Goal: Task Accomplishment & Management: Manage account settings

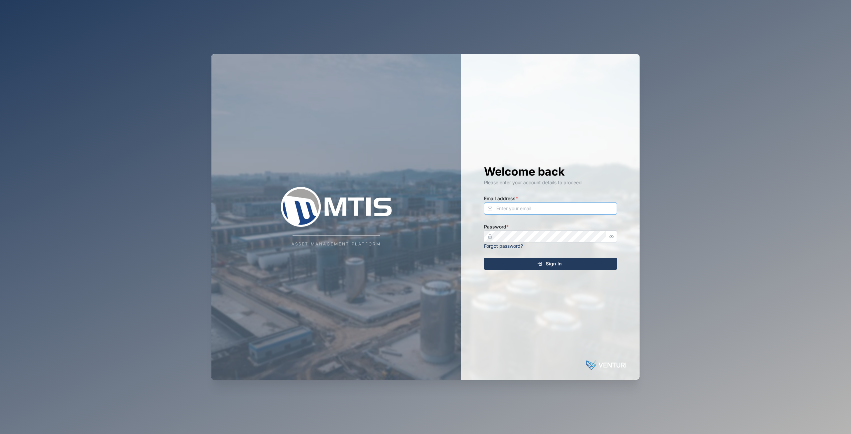
click at [484, 210] on input "Email address *" at bounding box center [550, 208] width 133 height 12
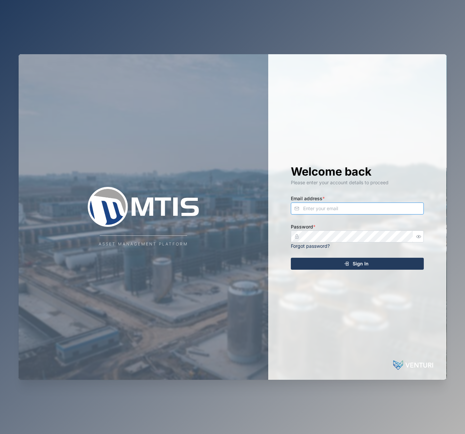
click at [386, 210] on input "Email address *" at bounding box center [357, 208] width 133 height 12
type input "admin@venturi.io"
click at [372, 221] on div "Welcome back Please enter your account details to proceed Email address * admin…" at bounding box center [358, 216] width 160 height 325
click at [307, 264] on div "Sign In" at bounding box center [356, 263] width 122 height 11
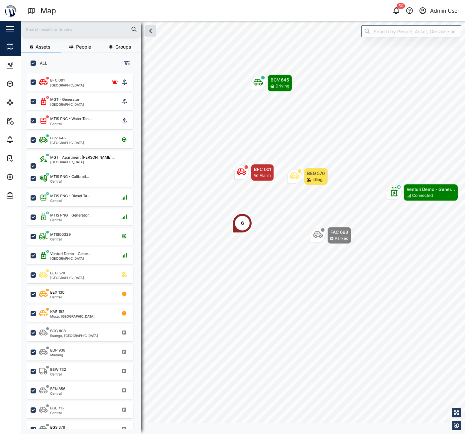
scroll to position [5, 5]
click at [445, 13] on div "Admin User" at bounding box center [444, 11] width 29 height 8
click at [408, 41] on div "Sign Out" at bounding box center [418, 43] width 72 height 8
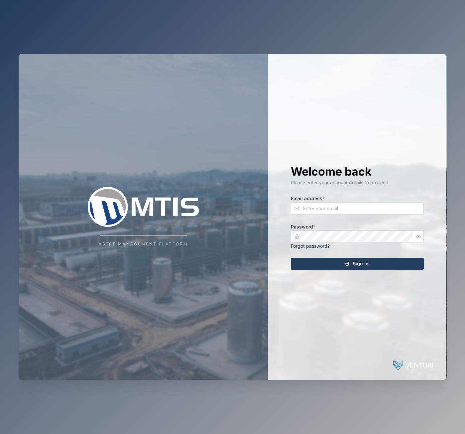
click at [343, 242] on div at bounding box center [357, 236] width 133 height 12
click at [327, 207] on input "Email address *" at bounding box center [357, 208] width 133 height 12
type input "admin@venturi.io"
click at [291, 258] on button "Sign In" at bounding box center [357, 264] width 133 height 12
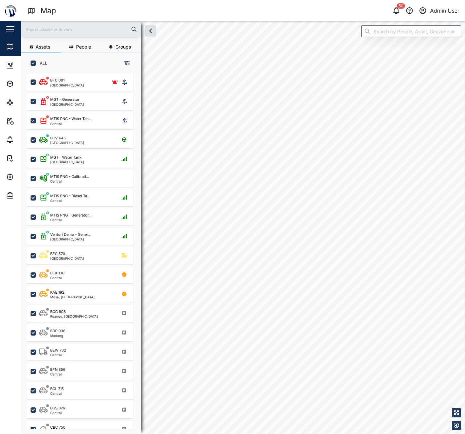
checkbox input "true"
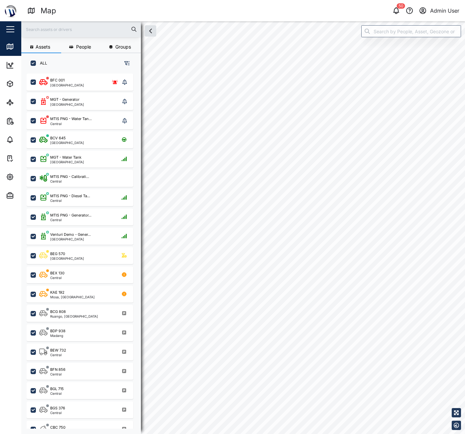
checkbox input "true"
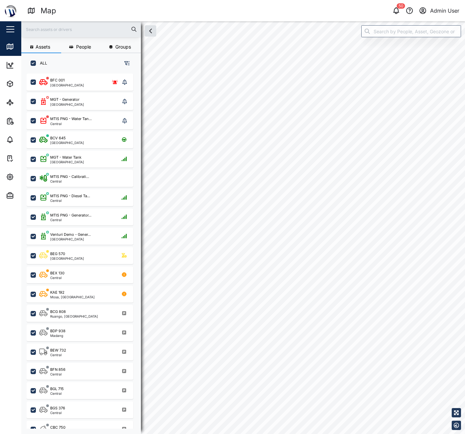
checkbox input "true"
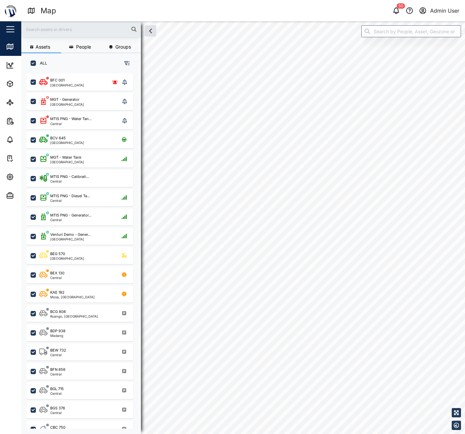
checkbox input "true"
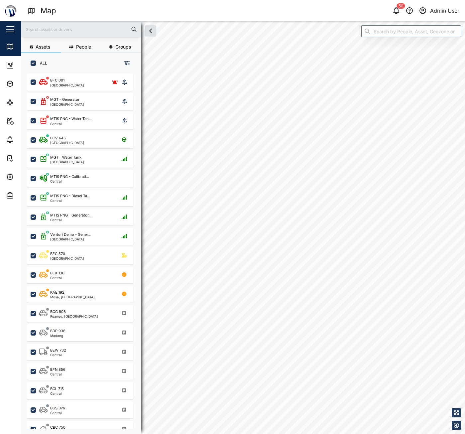
checkbox input "true"
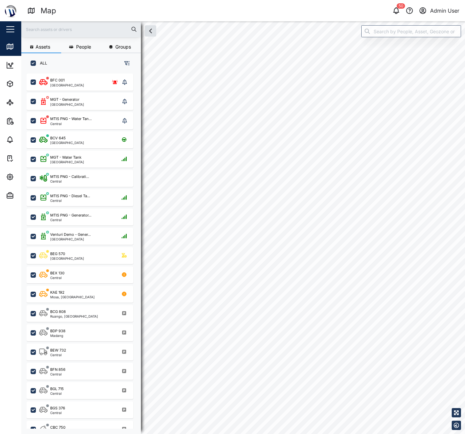
checkbox input "true"
